Goal: Transaction & Acquisition: Purchase product/service

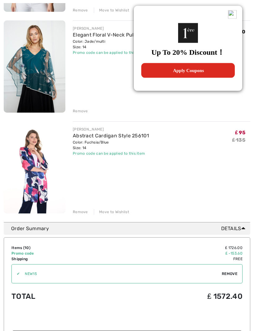
scroll to position [889, 0]
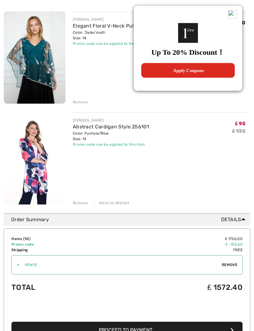
click at [80, 203] on div "Remove" at bounding box center [80, 204] width 15 height 6
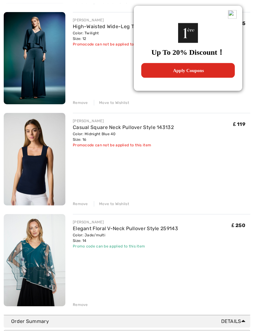
scroll to position [686, 0]
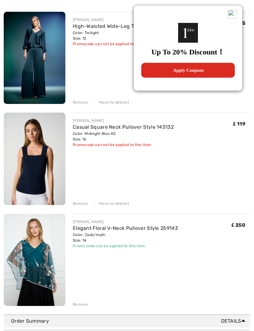
click at [85, 303] on div "Remove" at bounding box center [80, 305] width 15 height 6
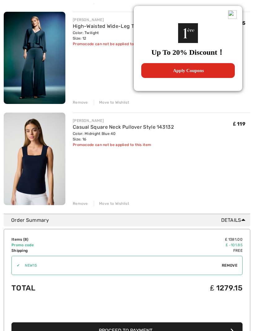
click at [86, 205] on div "Remove" at bounding box center [80, 204] width 15 height 6
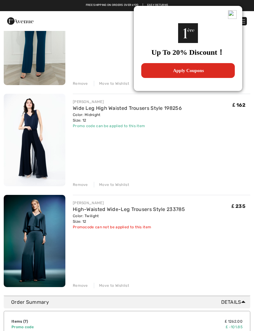
scroll to position [503, 0]
click at [83, 284] on div "Remove" at bounding box center [80, 286] width 15 height 6
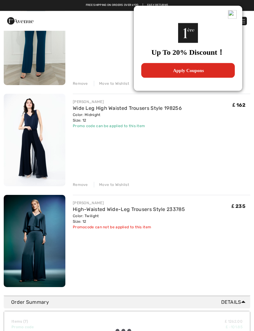
scroll to position [503, 0]
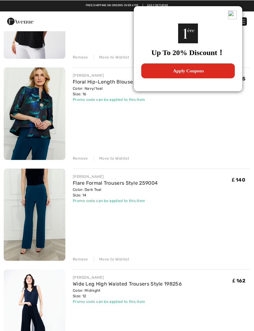
click at [79, 259] on div "Remove" at bounding box center [80, 259] width 15 height 6
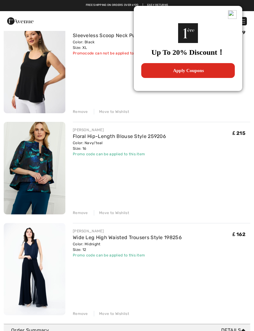
scroll to position [271, 0]
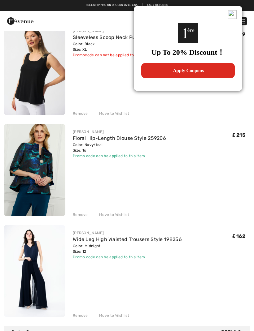
click at [84, 214] on div "Remove" at bounding box center [80, 215] width 15 height 6
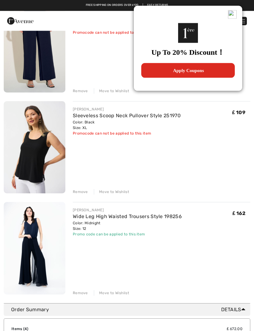
scroll to position [191, 0]
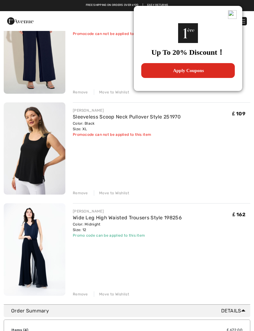
click at [80, 192] on div "Remove" at bounding box center [80, 193] width 15 height 6
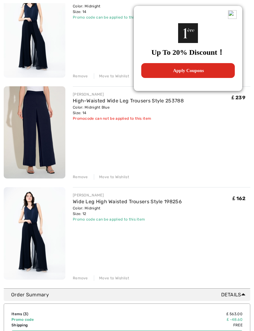
scroll to position [107, 0]
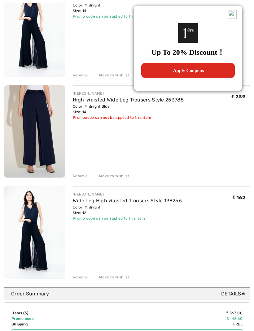
click at [82, 277] on div "Remove" at bounding box center [80, 278] width 15 height 6
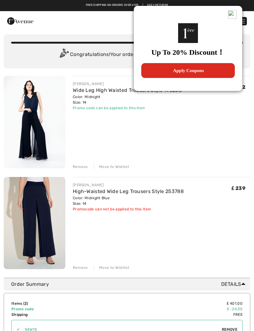
scroll to position [0, 0]
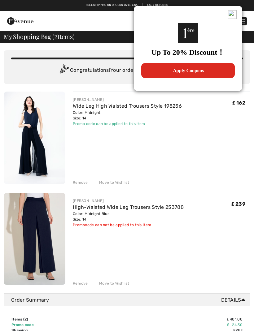
click at [42, 248] on img at bounding box center [35, 239] width 62 height 93
click at [40, 238] on img at bounding box center [35, 239] width 62 height 93
click at [235, 15] on img at bounding box center [232, 14] width 9 height 9
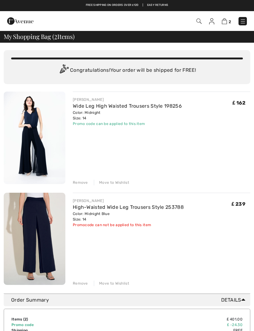
click at [46, 244] on img at bounding box center [35, 239] width 62 height 93
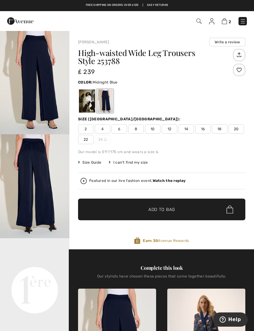
click at [95, 164] on span "Size Guide" at bounding box center [89, 163] width 23 height 6
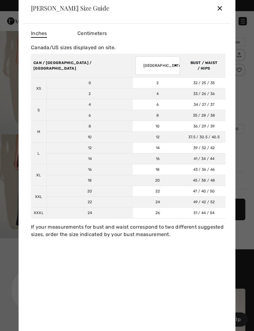
click at [135, 65] on select "[GEOGRAPHIC_DATA] [GEOGRAPHIC_DATA] [GEOGRAPHIC_DATA] [GEOGRAPHIC_DATA] [GEOGRA…" at bounding box center [157, 65] width 45 height 19
select select "uk"
click at [133, 163] on td "16" at bounding box center [158, 159] width 50 height 11
click at [222, 13] on div "✕" at bounding box center [219, 8] width 7 height 13
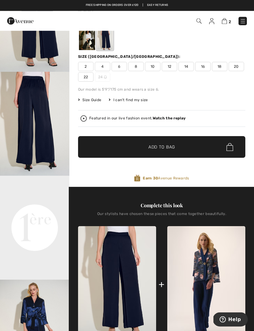
scroll to position [78, 0]
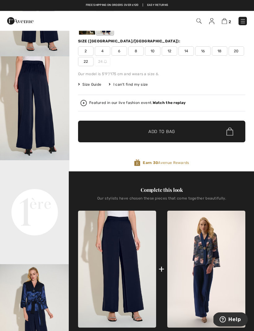
click at [53, 195] on video "Your browser does not support the video tag." at bounding box center [34, 178] width 69 height 35
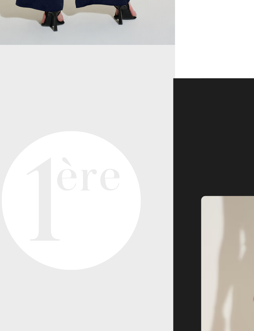
click at [83, 187] on div "Our stylists have chosen these pieces that come together beautifully." at bounding box center [161, 191] width 167 height 9
